Goal: Navigation & Orientation: Find specific page/section

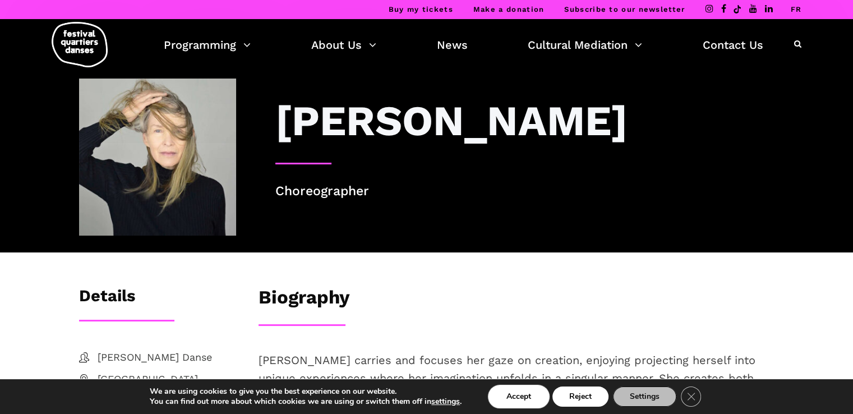
drag, startPoint x: 507, startPoint y: 394, endPoint x: 563, endPoint y: 373, distance: 59.8
click at [507, 393] on button "Accept" at bounding box center [518, 396] width 58 height 20
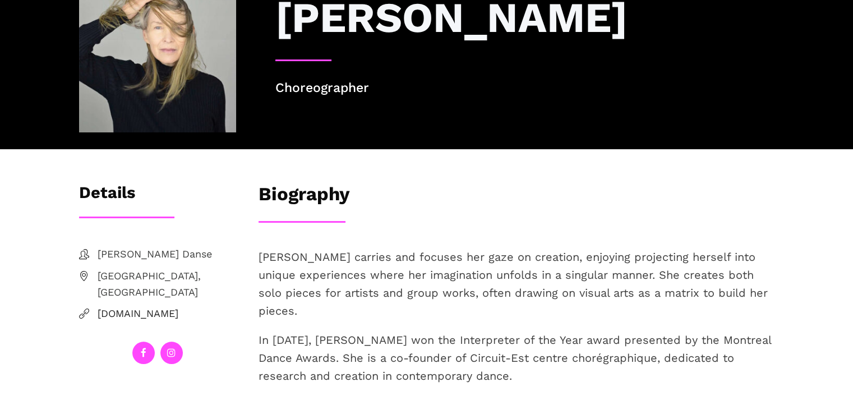
scroll to position [112, 0]
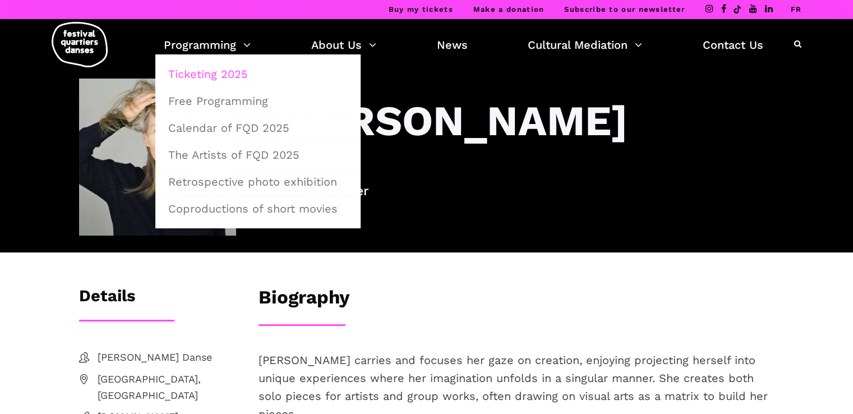
click at [222, 73] on link "Ticketing 2025" at bounding box center [257, 74] width 193 height 26
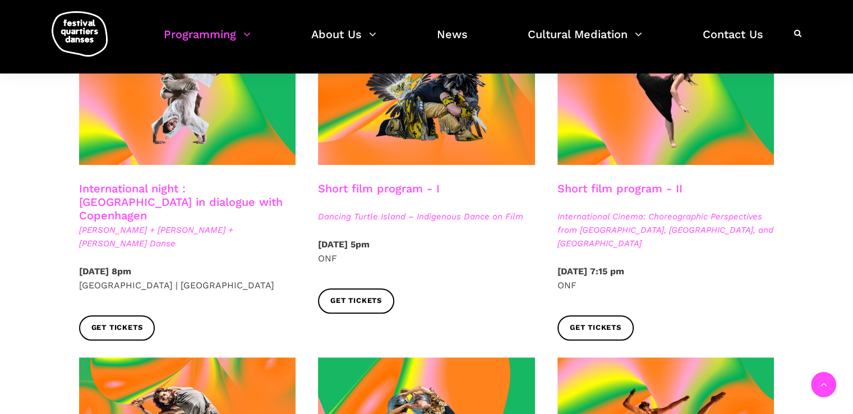
scroll to position [673, 0]
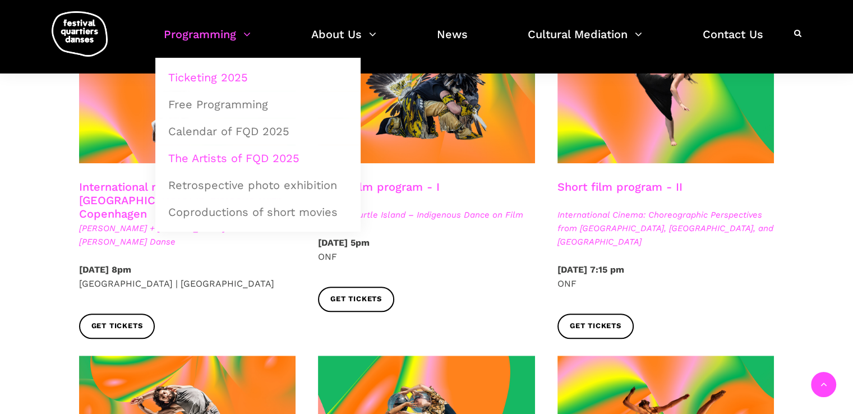
click at [243, 155] on link "The Artists of FQD 2025" at bounding box center [257, 158] width 193 height 26
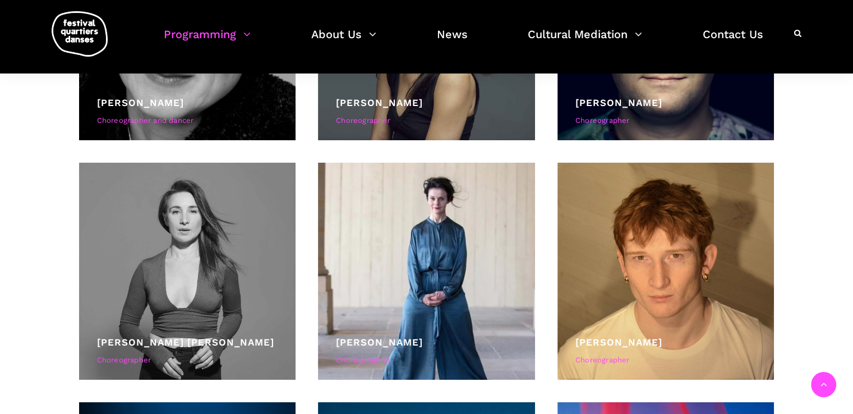
scroll to position [1850, 0]
